Goal: Check status

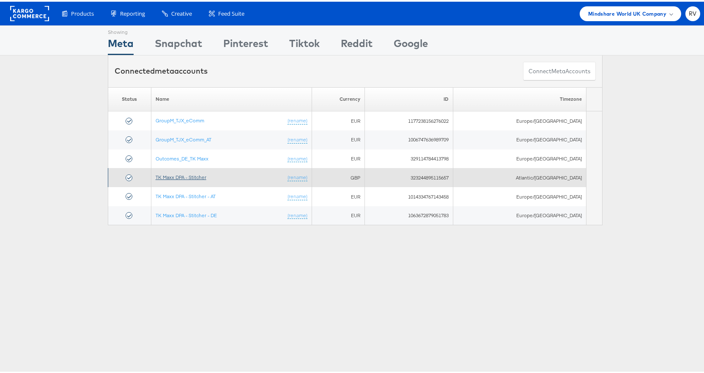
click at [186, 173] on link "TK Maxx DPA - Stitcher" at bounding box center [181, 175] width 51 height 6
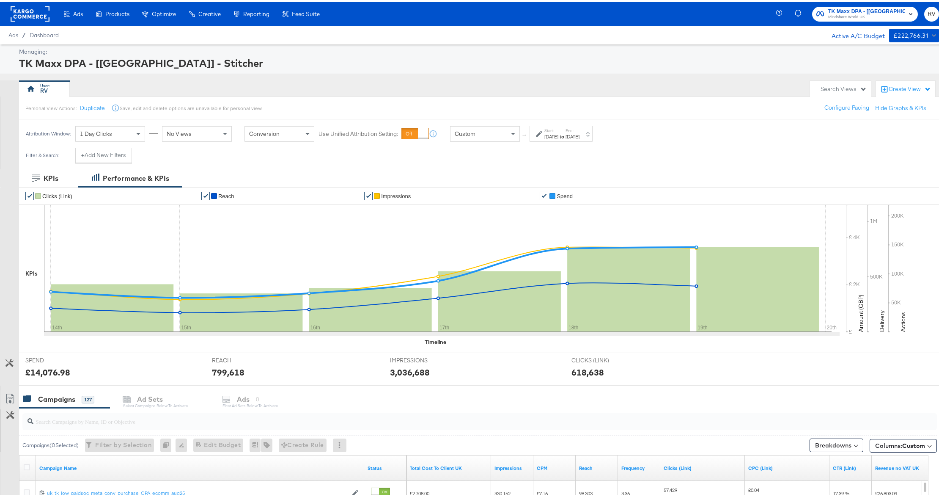
click at [558, 136] on div "[DATE]" at bounding box center [551, 134] width 14 height 7
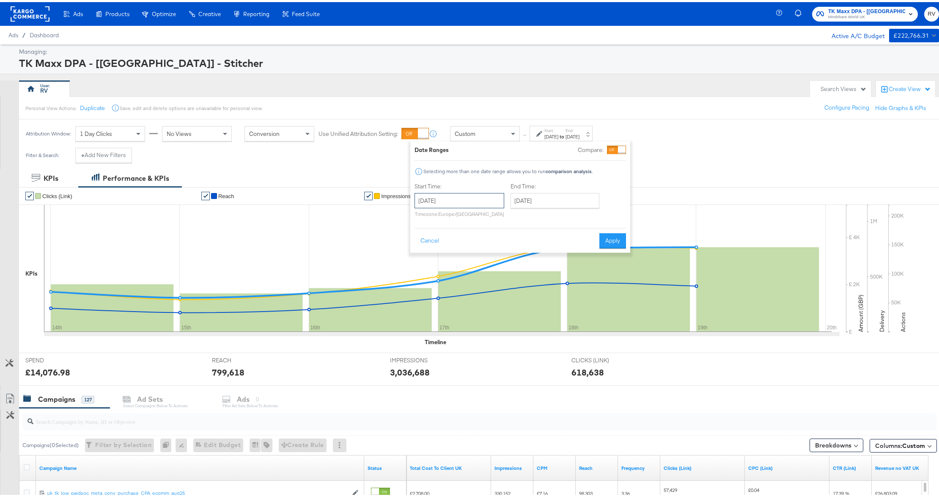
click at [468, 200] on input "[DATE]" at bounding box center [459, 198] width 90 height 15
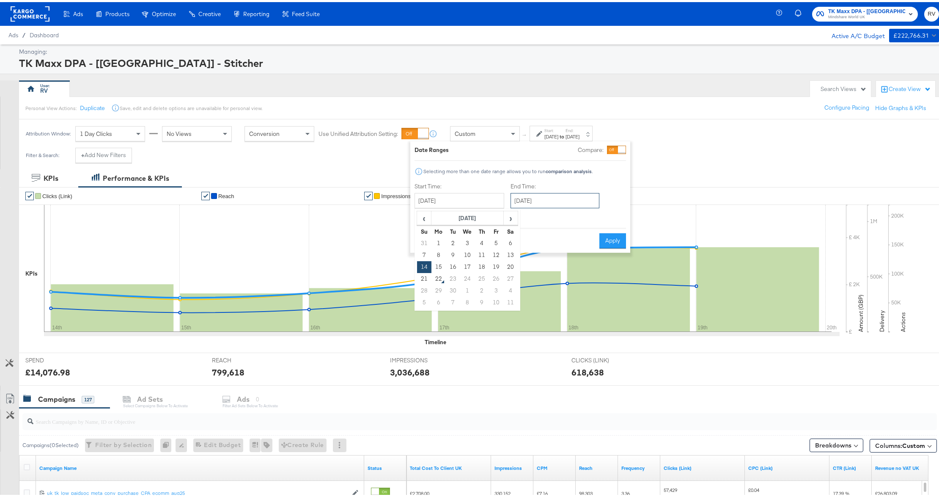
click at [549, 200] on input "September 19th 2025" at bounding box center [554, 198] width 89 height 15
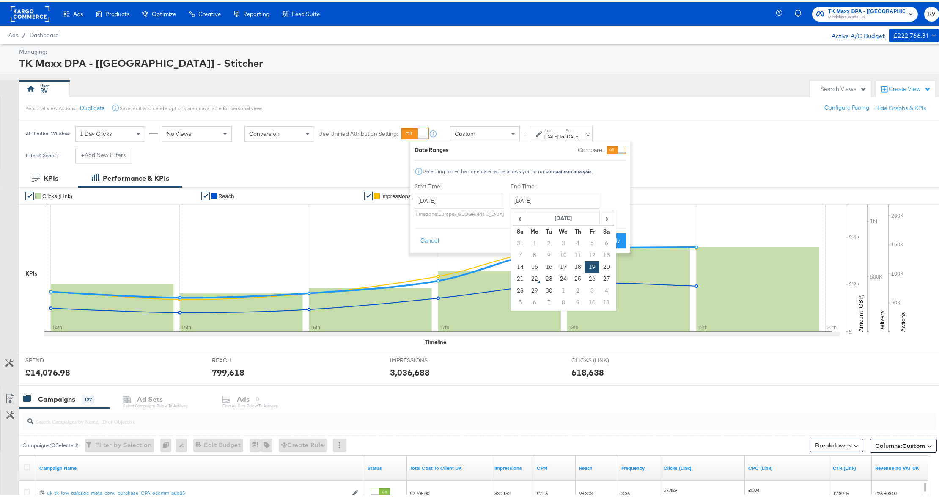
click at [604, 266] on td "20" at bounding box center [606, 265] width 14 height 12
type input "September 20th 2025"
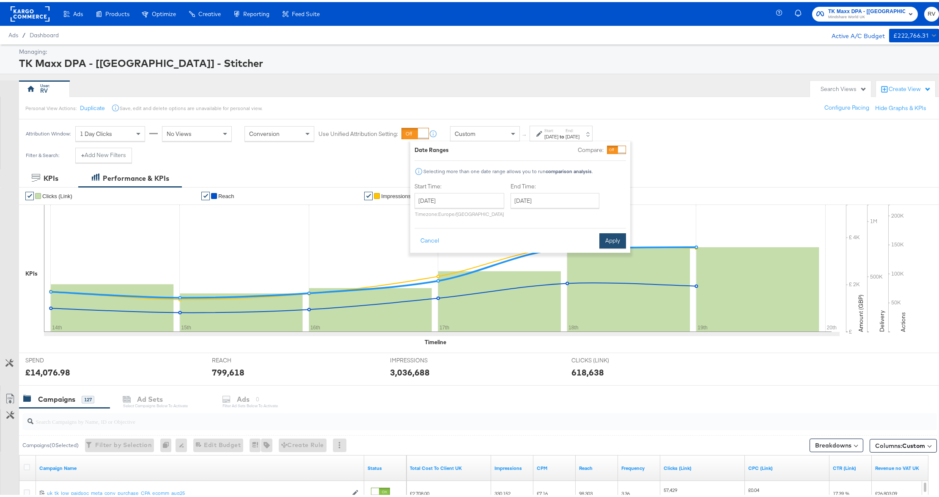
click at [612, 244] on button "Apply" at bounding box center [612, 238] width 27 height 15
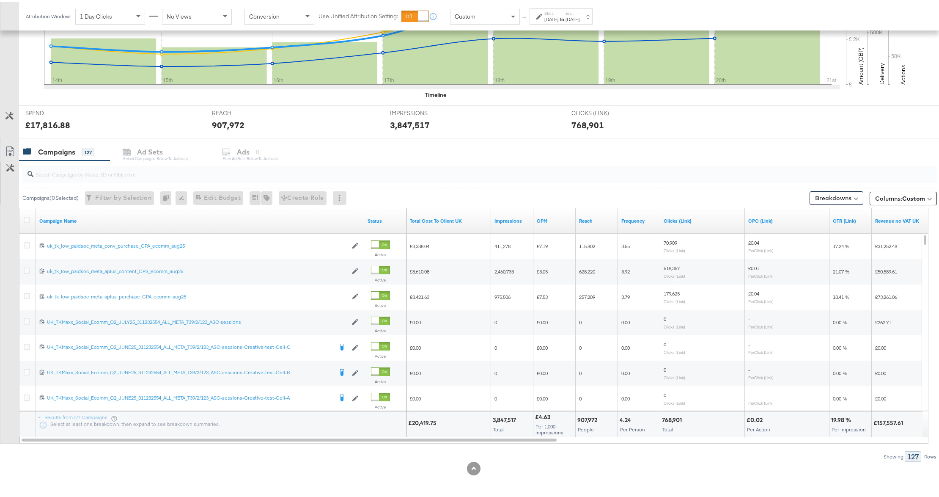
scroll to position [248, 0]
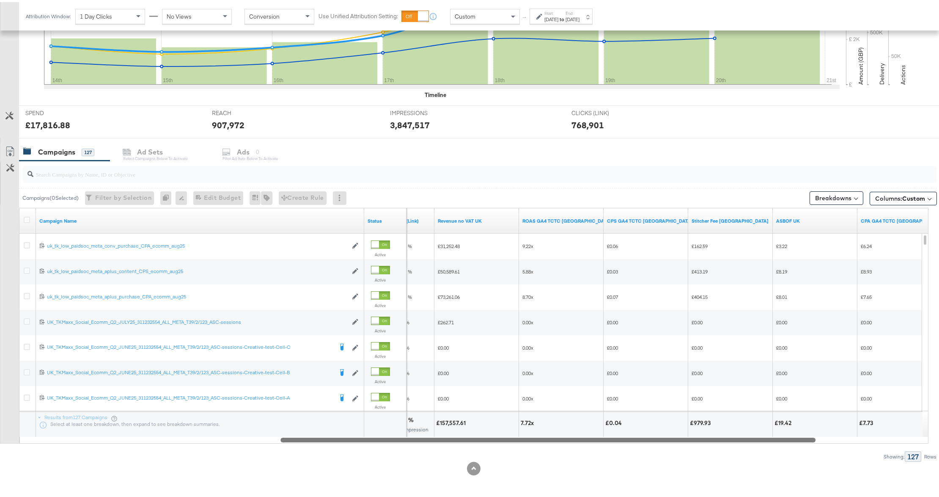
drag, startPoint x: 439, startPoint y: 437, endPoint x: 653, endPoint y: 435, distance: 214.4
click at [653, 435] on div at bounding box center [547, 437] width 535 height 7
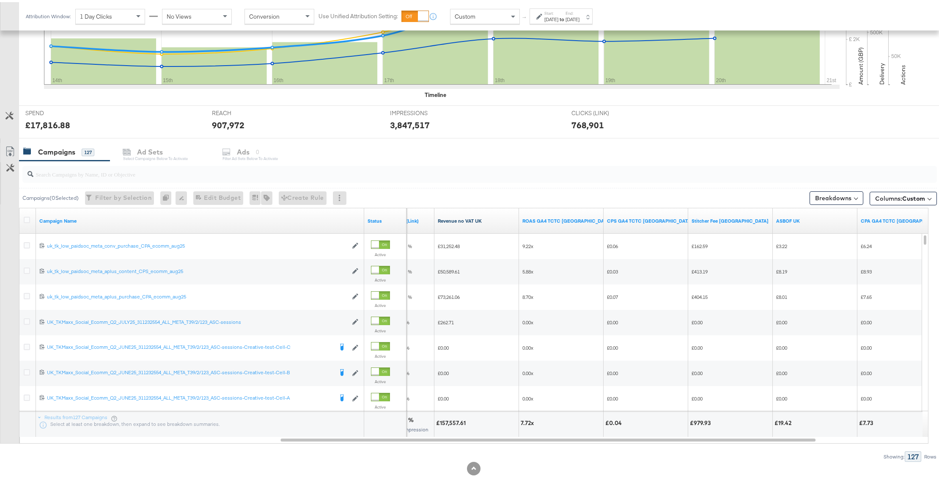
click at [469, 219] on link "Revenue no VAT UK" at bounding box center [477, 218] width 78 height 7
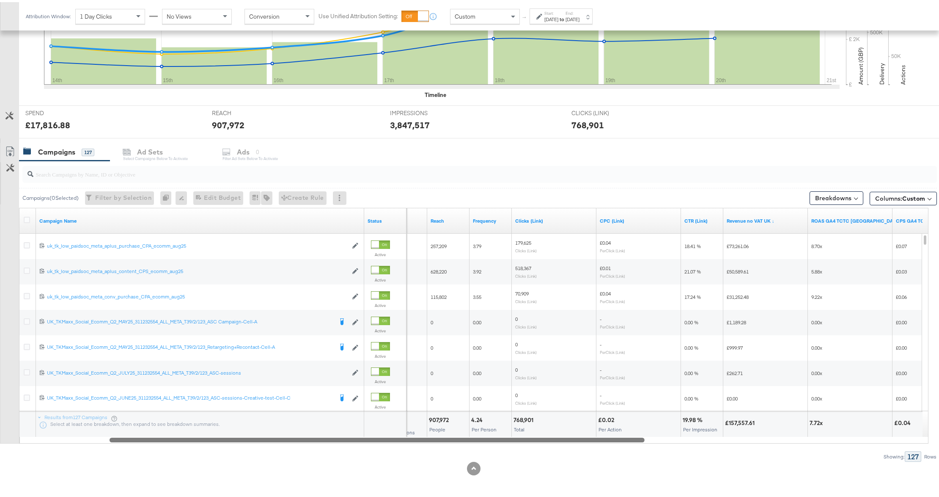
drag, startPoint x: 329, startPoint y: 436, endPoint x: 157, endPoint y: 450, distance: 171.9
click at [157, 450] on div "Campaigns ( 0 Selected) Filter by Selection Filter 0 campaigns 0 Rename 0 campa…" at bounding box center [468, 309] width 937 height 301
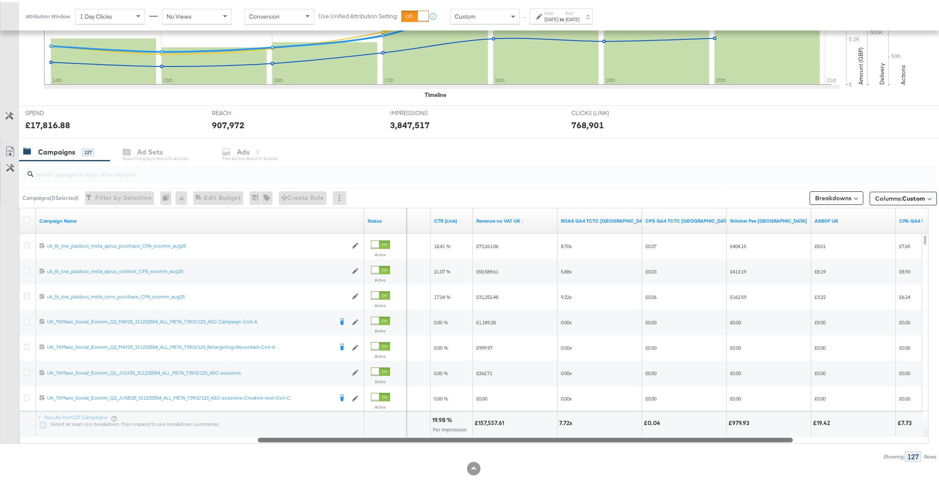
drag, startPoint x: 483, startPoint y: 437, endPoint x: 631, endPoint y: 455, distance: 149.1
click at [631, 455] on div "Campaigns ( 0 Selected) Filter by Selection Filter 0 campaigns 0 Rename 0 campa…" at bounding box center [468, 309] width 937 height 301
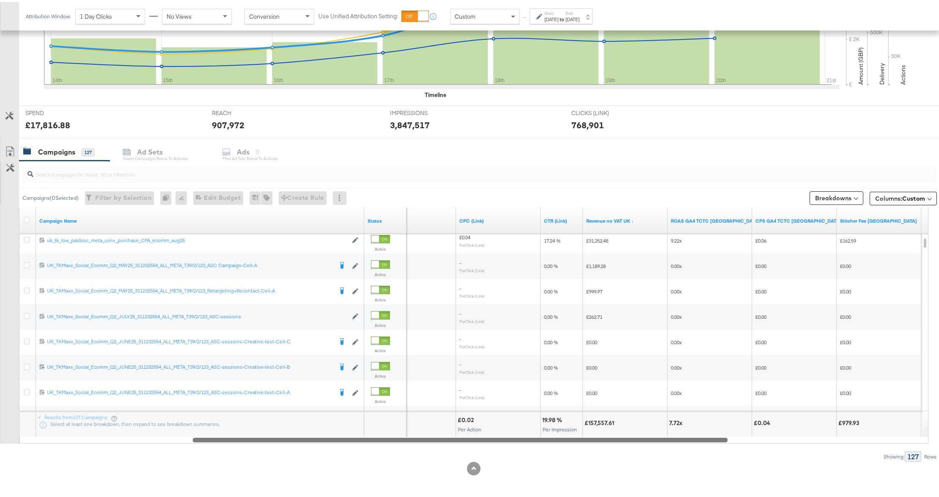
drag, startPoint x: 504, startPoint y: 437, endPoint x: 439, endPoint y: 440, distance: 65.2
click at [439, 440] on div "Campaign Name Status Clicks (Link) CPC (Link) CTR (Link) Revenue no VAT UK ↓ RO…" at bounding box center [473, 324] width 909 height 236
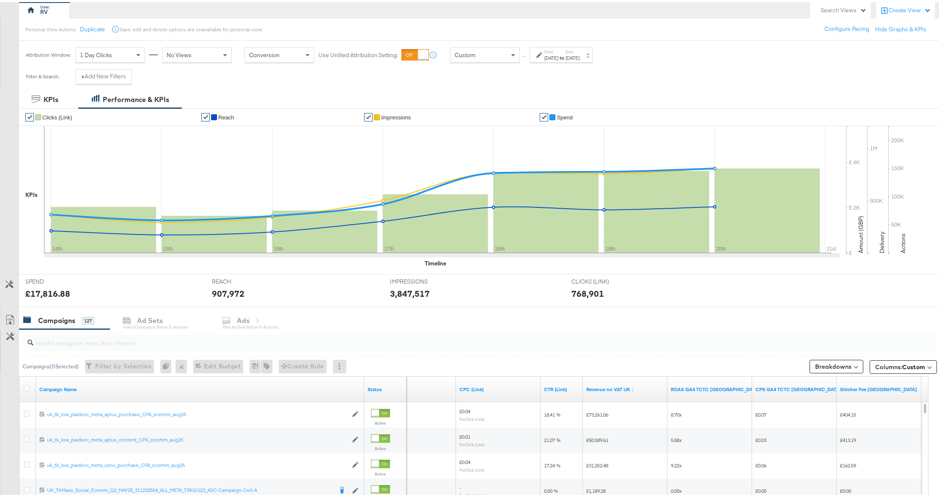
scroll to position [22, 0]
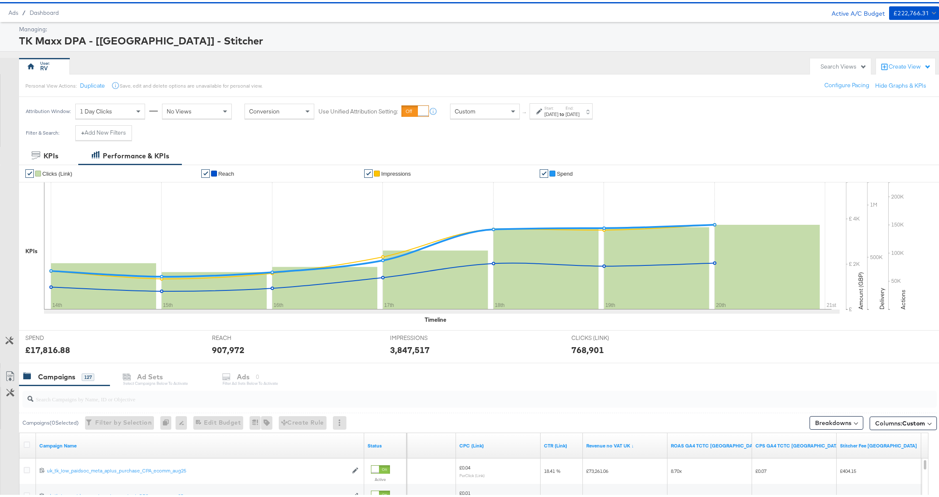
click at [558, 110] on div "Sep 14th 2025" at bounding box center [551, 112] width 14 height 7
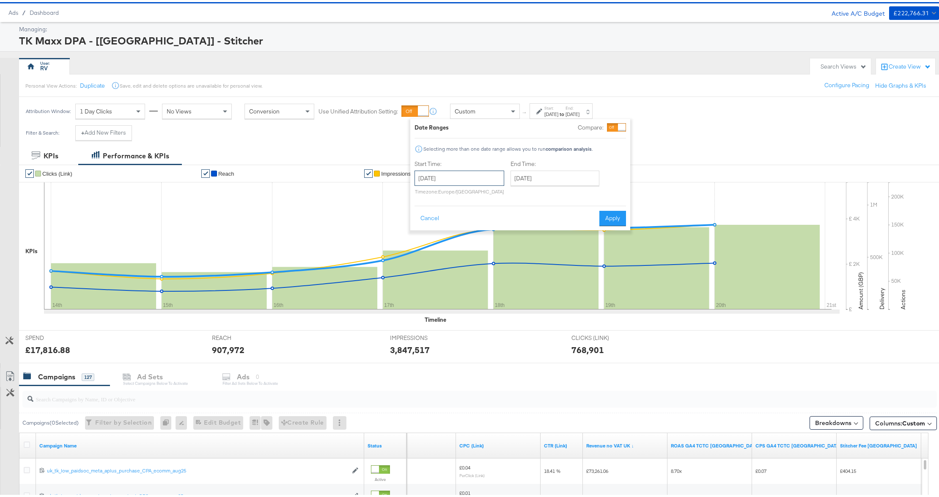
click at [455, 177] on input "September 14th 2025" at bounding box center [459, 175] width 90 height 15
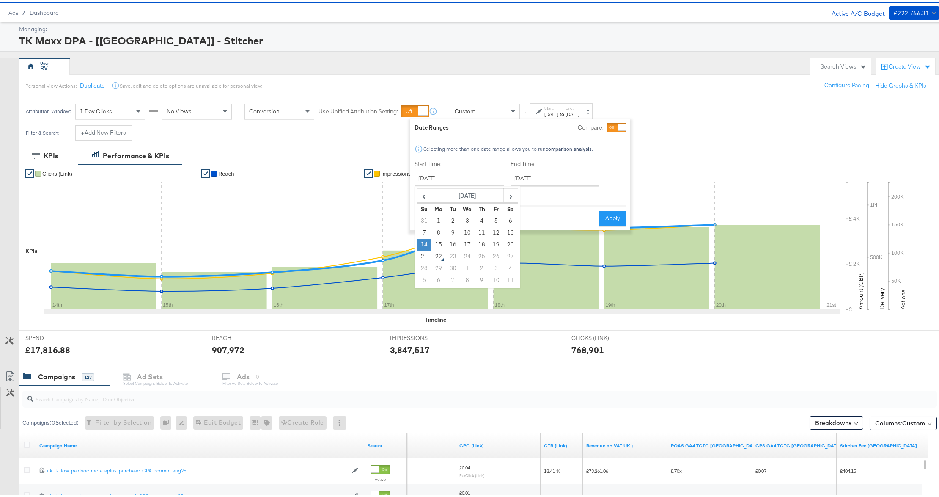
click at [429, 242] on td "14" at bounding box center [424, 242] width 14 height 12
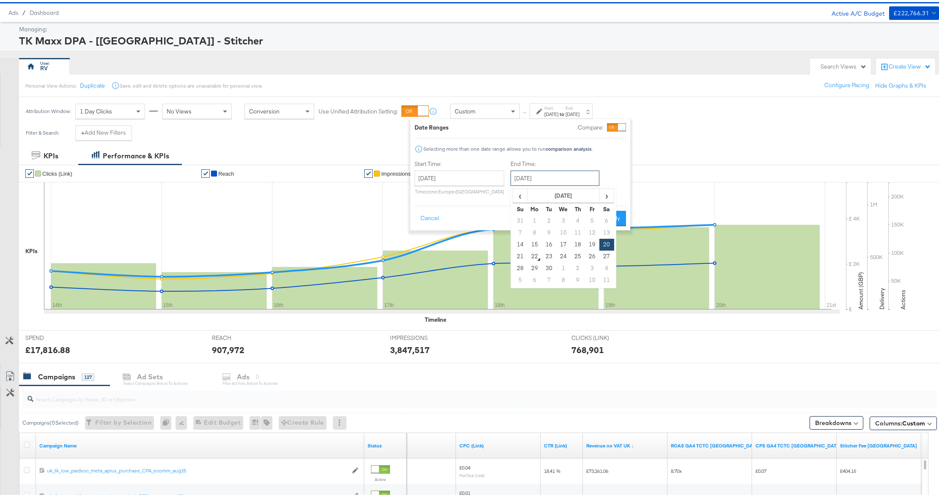
click at [528, 182] on input "September 20th 2025" at bounding box center [554, 175] width 89 height 15
click at [602, 244] on td "20" at bounding box center [606, 242] width 14 height 12
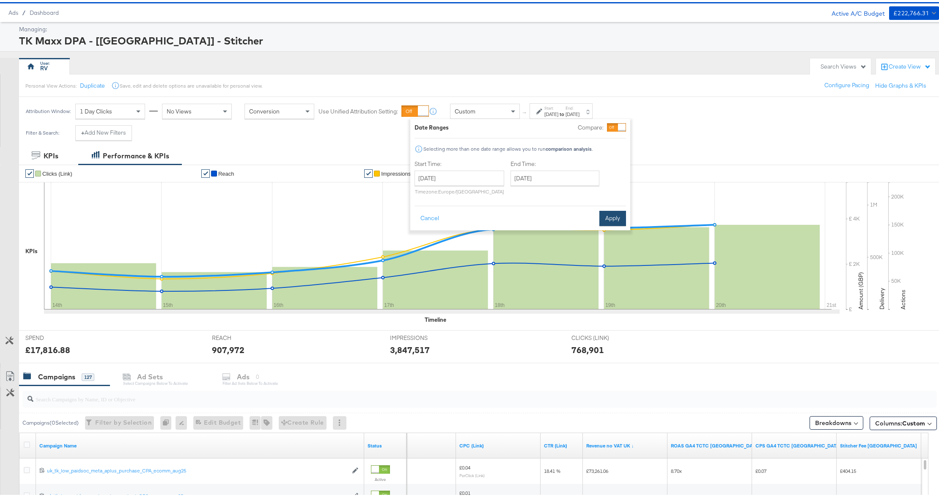
click at [612, 216] on button "Apply" at bounding box center [612, 216] width 27 height 15
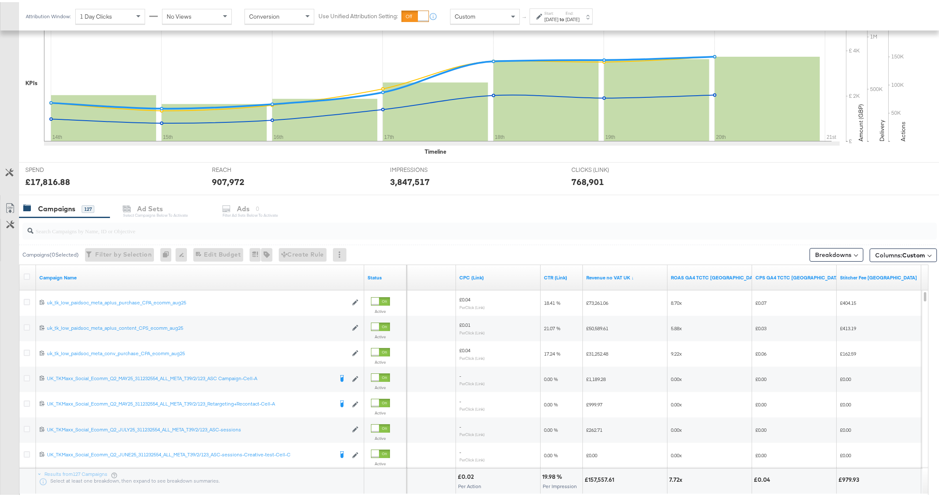
scroll to position [192, 0]
